Goal: Information Seeking & Learning: Learn about a topic

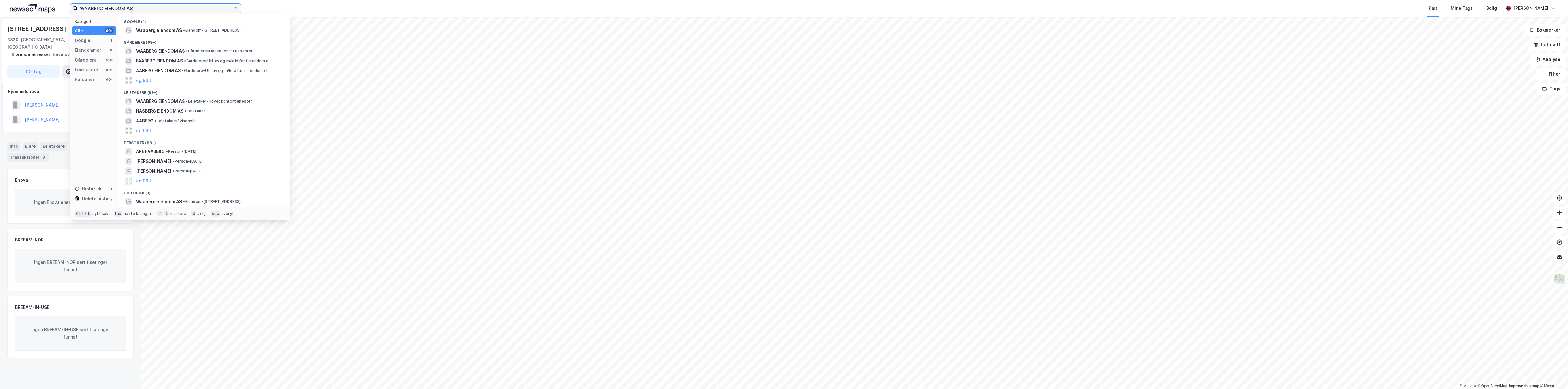
click at [146, 5] on input "WAABERG EIENDOM AS" at bounding box center [155, 8] width 156 height 9
drag, startPoint x: 93, startPoint y: 5, endPoint x: 41, endPoint y: 2, distance: 52.1
click at [41, 2] on div "WAABERG EIENDOM AS Kategori Alle 99+ Google 1 Eiendommer 0 Gårdeiere 99+ Leieta…" at bounding box center [784, 8] width 1568 height 16
paste input "NORGESDEKK"
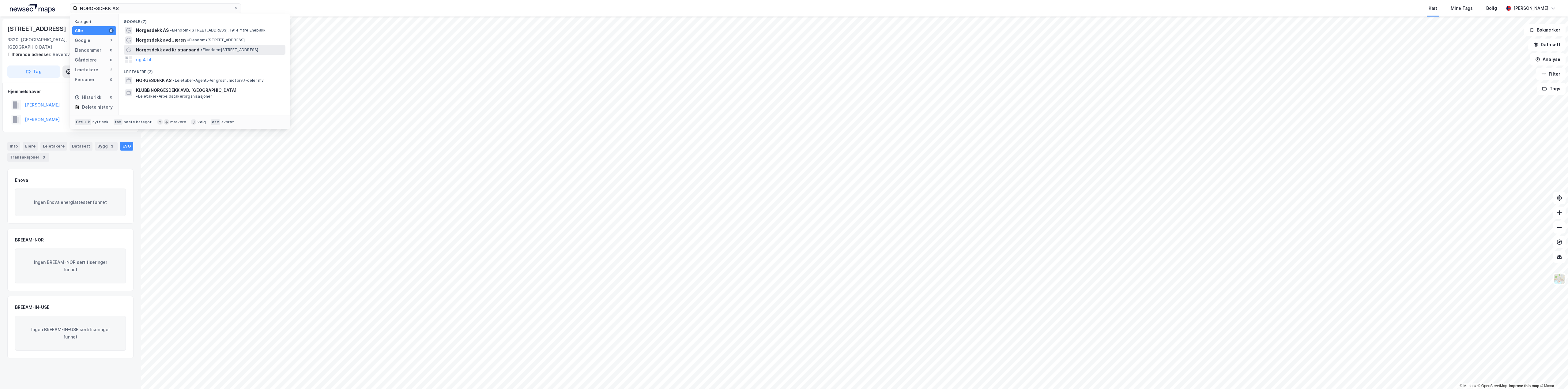
click at [194, 49] on span "Norgesdekk avd Kristiansand" at bounding box center [167, 50] width 63 height 7
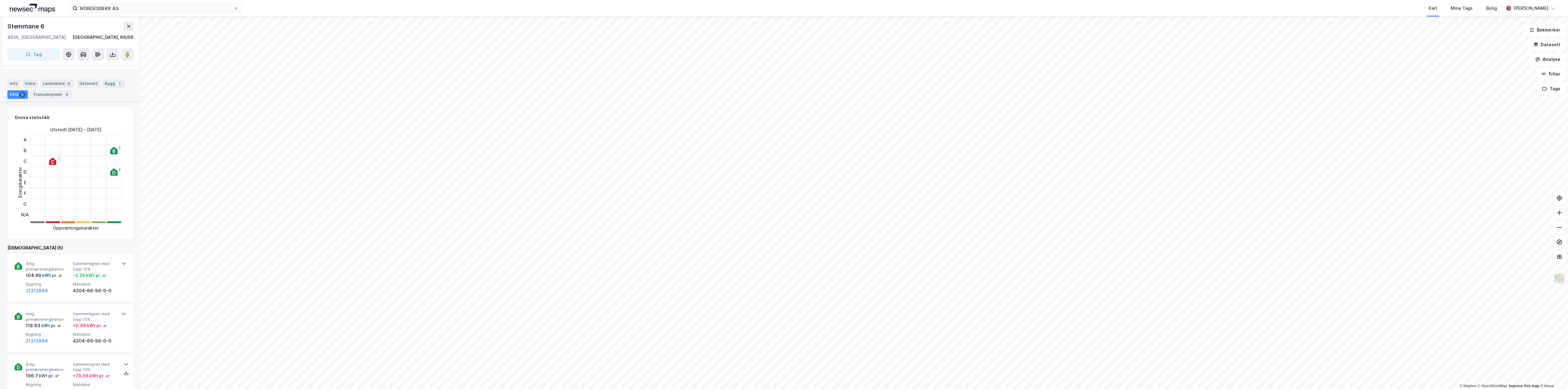
scroll to position [33, 0]
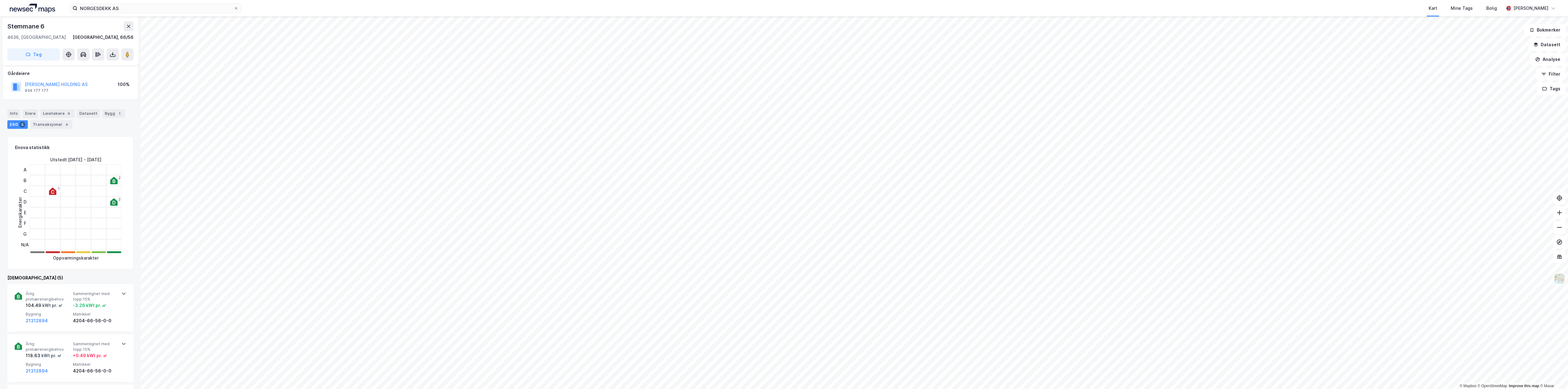
click at [17, 125] on div "ESG 5" at bounding box center [18, 125] width 21 height 9
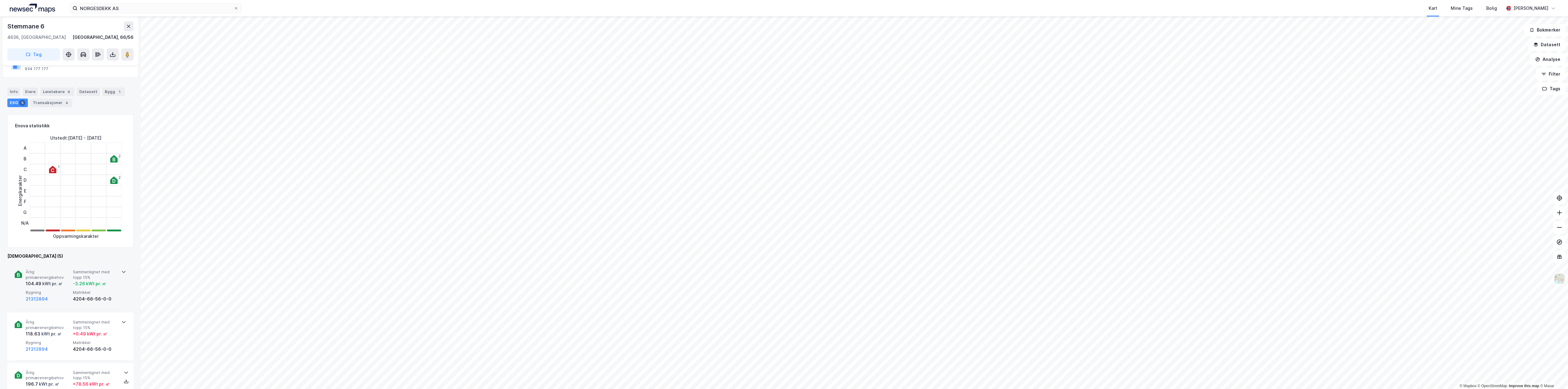
scroll to position [63, 0]
click at [66, 272] on div "104.49 kWt pr. ㎡" at bounding box center [47, 275] width 44 height 7
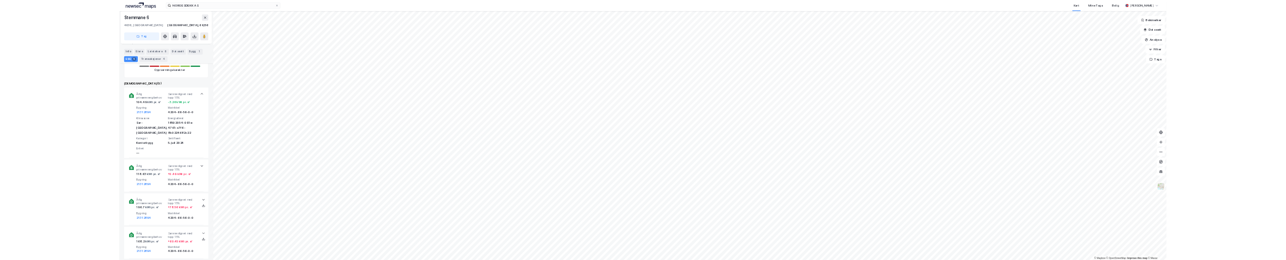
scroll to position [305, 0]
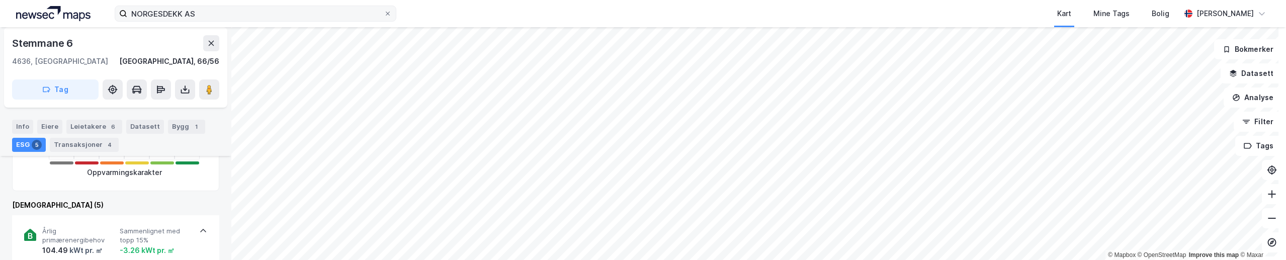
click at [242, 6] on label "NORGESDEKK AS" at bounding box center [256, 14] width 282 height 16
click at [242, 6] on input "NORGESDEKK AS" at bounding box center [255, 13] width 257 height 15
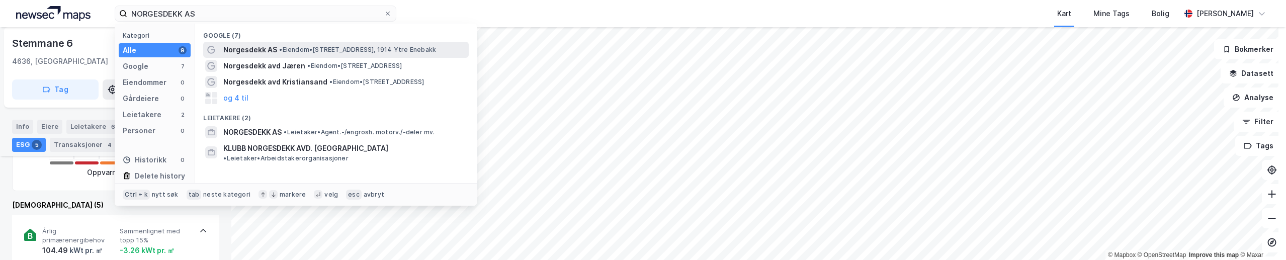
click at [261, 51] on span "Norgesdekk AS" at bounding box center [250, 50] width 54 height 12
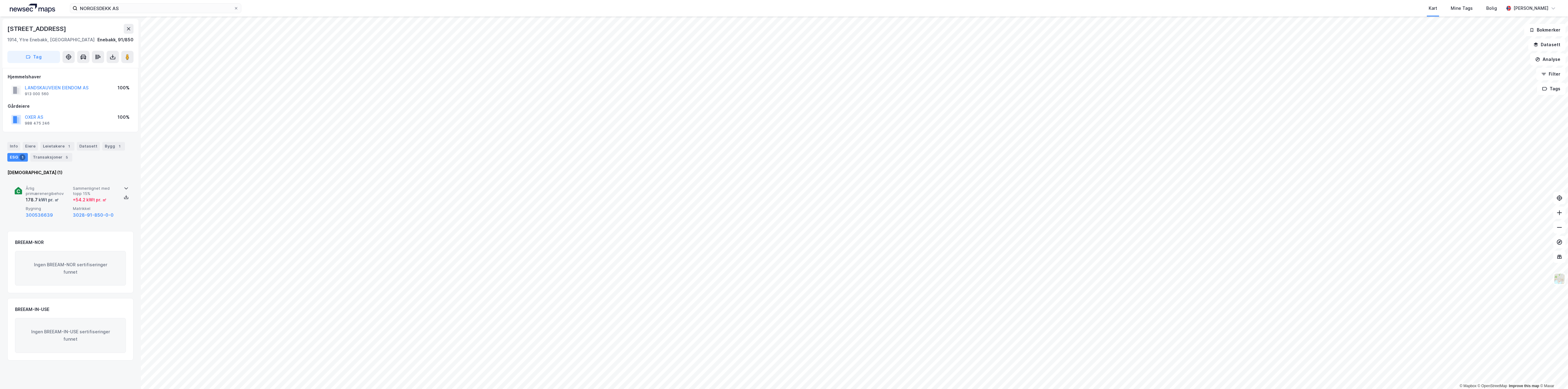
click at [45, 195] on span "Årlig primærenergibehov" at bounding box center [47, 191] width 44 height 11
click at [138, 12] on input "NORGESDEKK AS" at bounding box center [155, 8] width 156 height 9
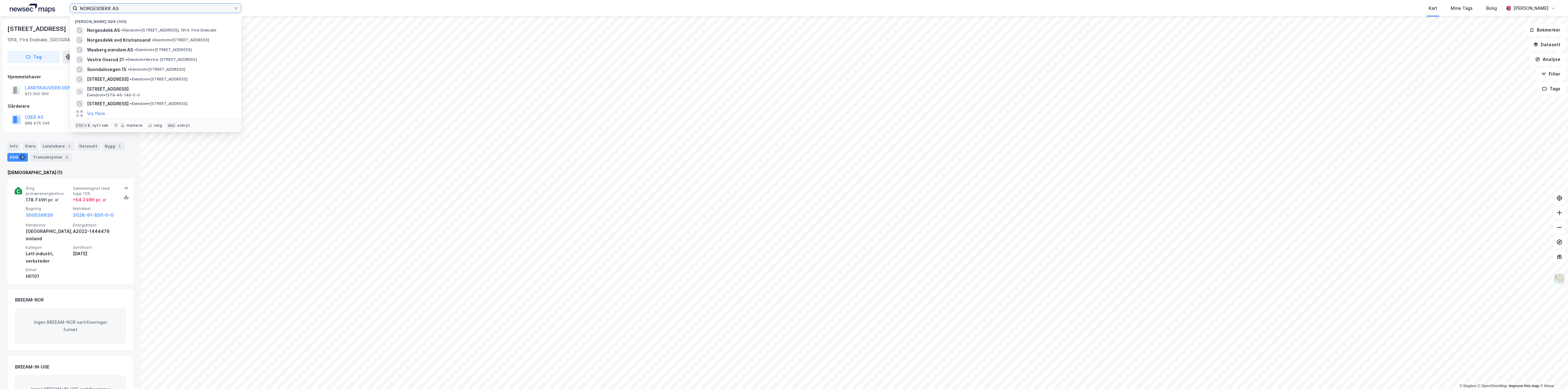
click at [143, 7] on input "NORGESDEKK AS" at bounding box center [155, 8] width 156 height 9
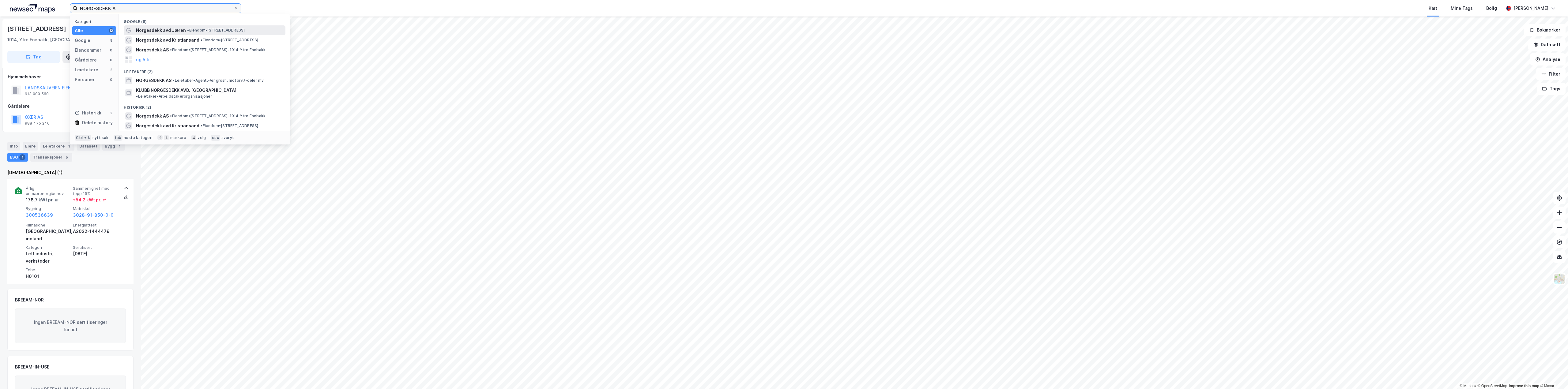
type input "NORGESDEKK A"
click at [189, 32] on span "• Eiendom • Jærveien 338, 4322 Sandnes" at bounding box center [215, 30] width 58 height 5
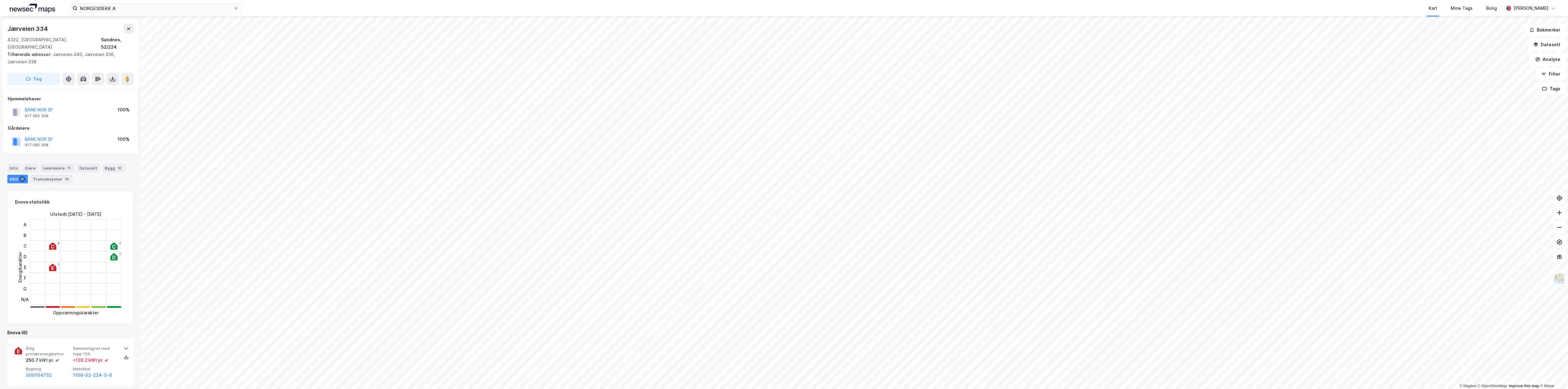
click at [18, 175] on div "ESG 6" at bounding box center [18, 179] width 21 height 9
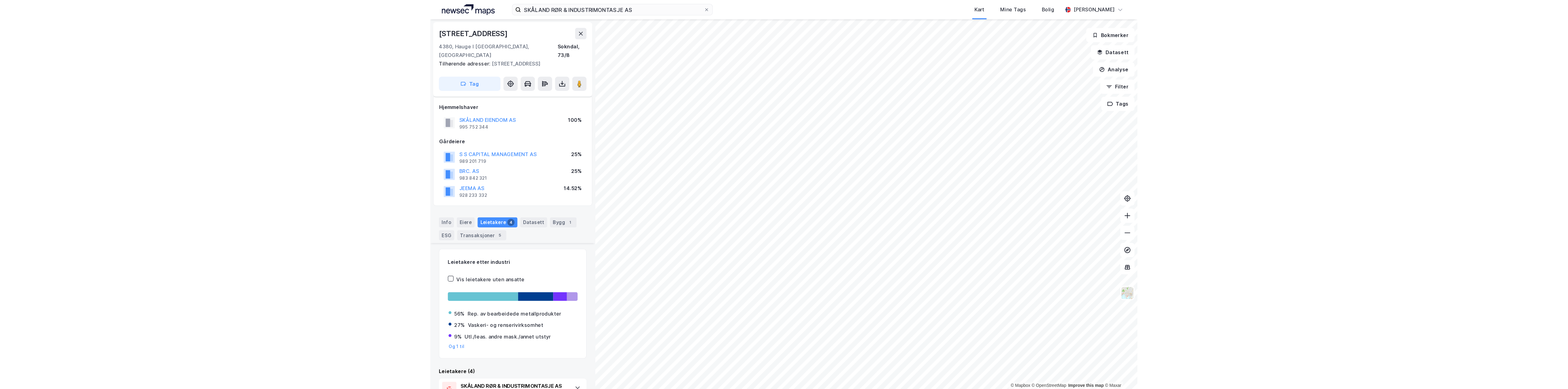
scroll to position [122, 0]
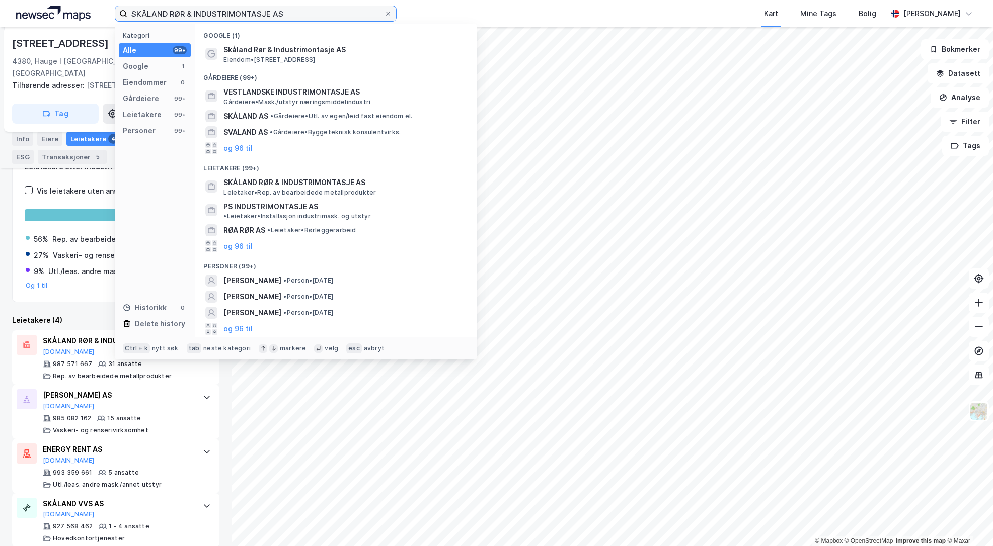
click at [306, 14] on input "SKÅLAND RØR & INDUSTRIMONTASJE AS" at bounding box center [255, 13] width 257 height 15
drag, startPoint x: 312, startPoint y: 13, endPoint x: 10, endPoint y: 31, distance: 303.5
click at [10, 31] on div "SKÅLAND RØR & INDUSTRIMONTASJE AS Kategori Alle 99+ Google 1 Eiendommer 0 Gårde…" at bounding box center [496, 273] width 993 height 546
type input "vikingbad"
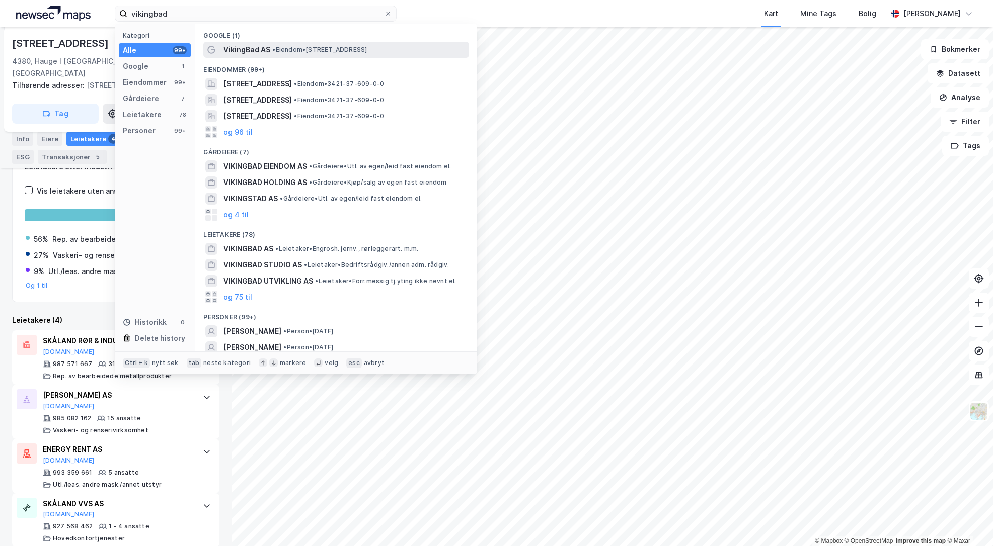
click at [263, 49] on span "VikingBad AS" at bounding box center [246, 50] width 47 height 12
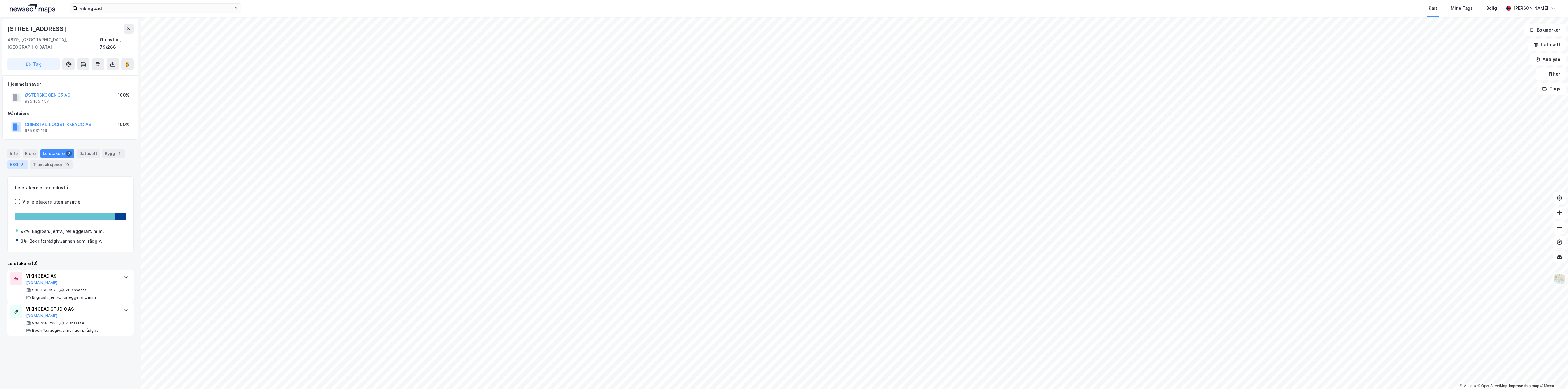
click at [12, 161] on div "ESG 3" at bounding box center [18, 165] width 21 height 9
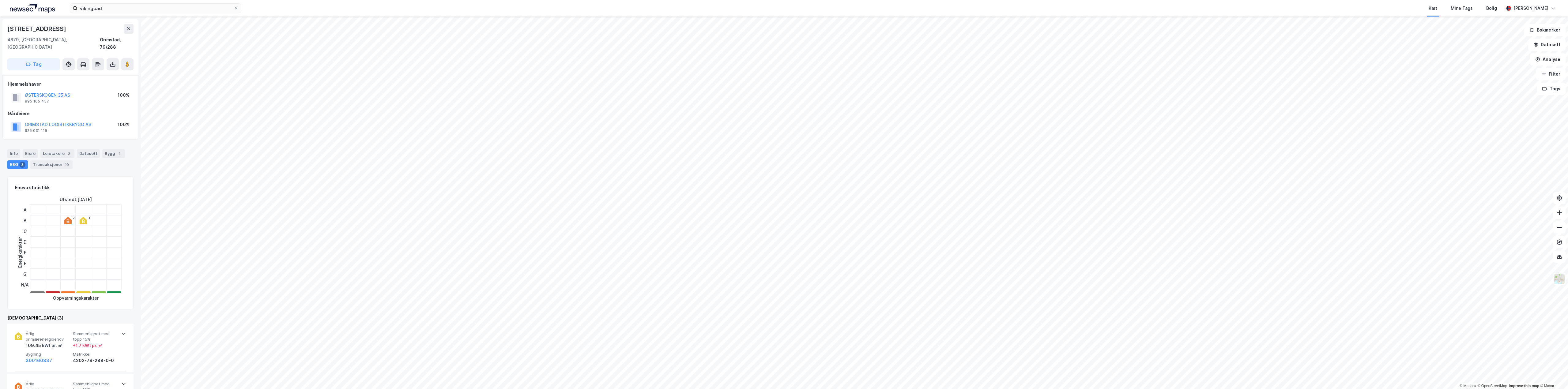
click at [81, 217] on icon at bounding box center [83, 221] width 7 height 7
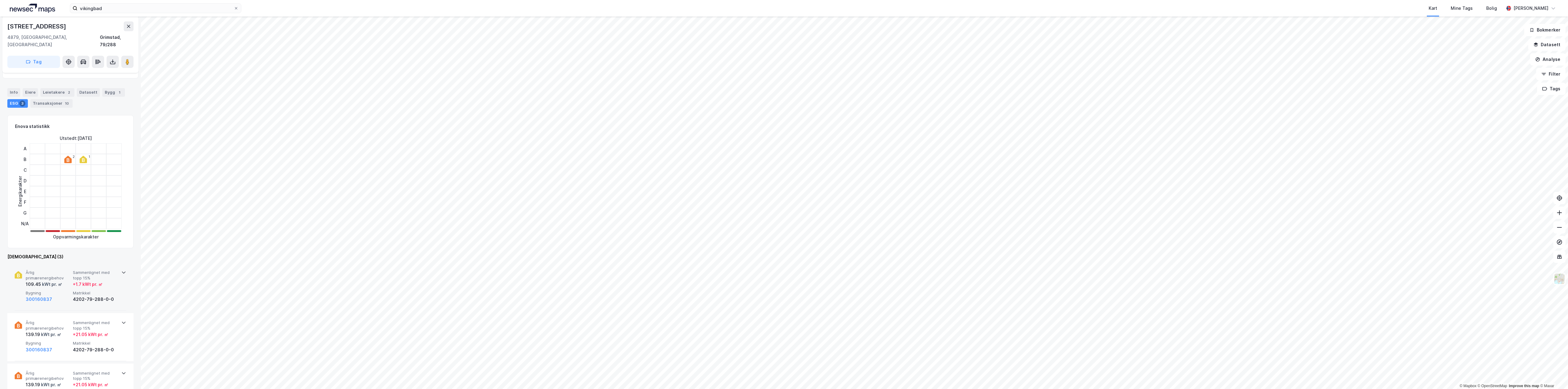
click at [63, 281] on div "109.45 kWt pr. ㎡" at bounding box center [47, 284] width 44 height 7
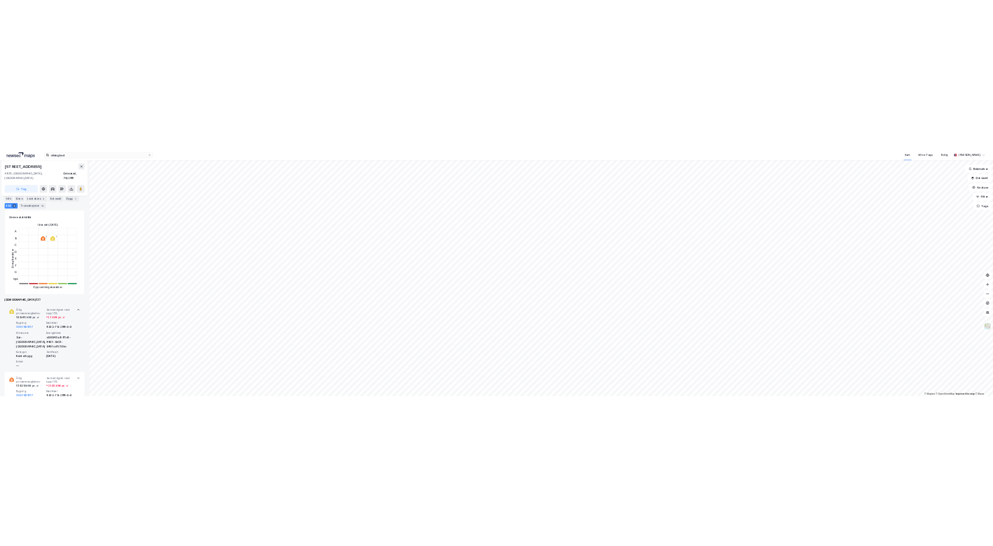
scroll to position [151, 0]
